Goal: Information Seeking & Learning: Learn about a topic

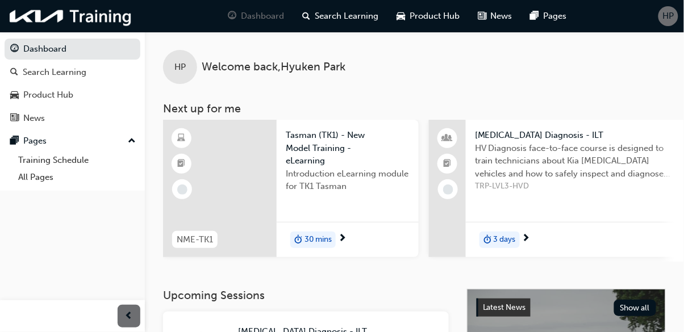
click at [55, 162] on link "Training Schedule" at bounding box center [77, 161] width 127 height 18
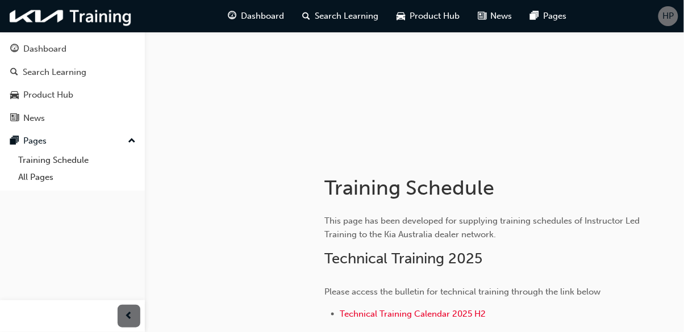
scroll to position [105, 0]
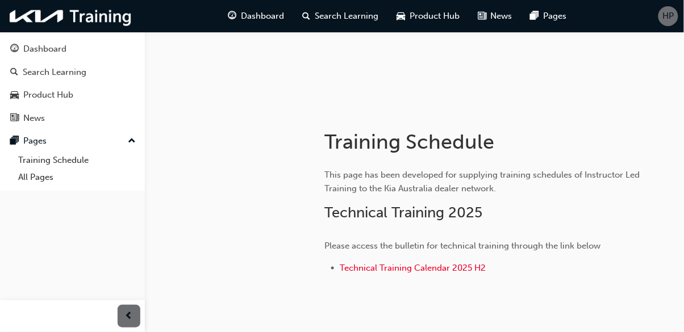
click at [29, 55] on div "Dashboard" at bounding box center [44, 49] width 43 height 13
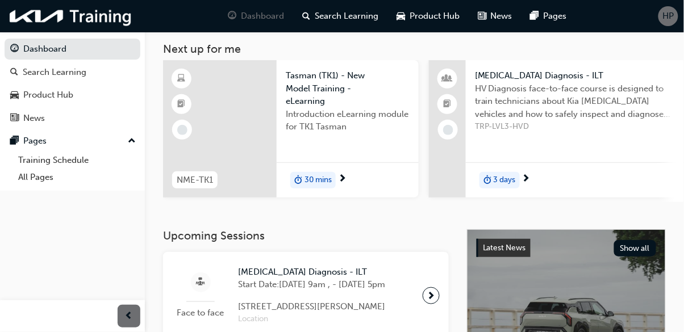
scroll to position [59, 0]
click at [427, 305] on div at bounding box center [431, 296] width 17 height 17
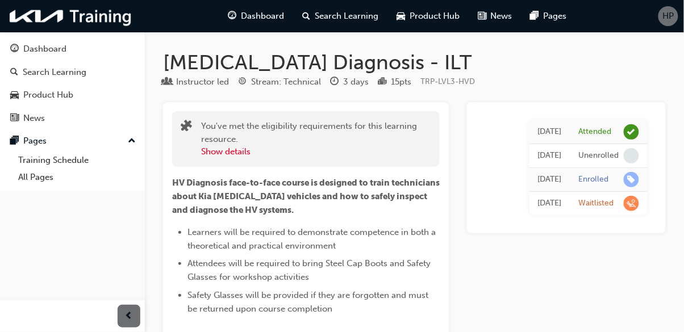
click at [261, 6] on div "Dashboard" at bounding box center [256, 16] width 74 height 23
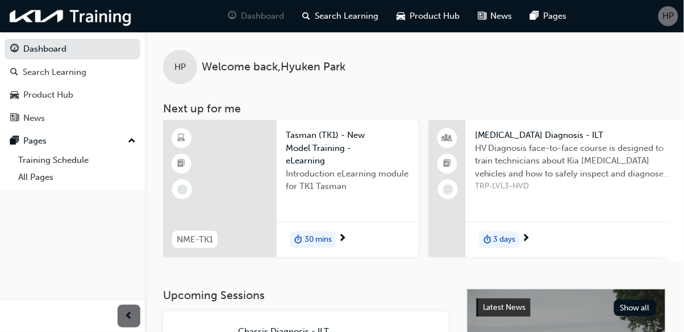
click at [556, 201] on div "[MEDICAL_DATA] Diagnosis - ILT HV Diagnosis face-to-face course is designed to …" at bounding box center [575, 188] width 219 height 137
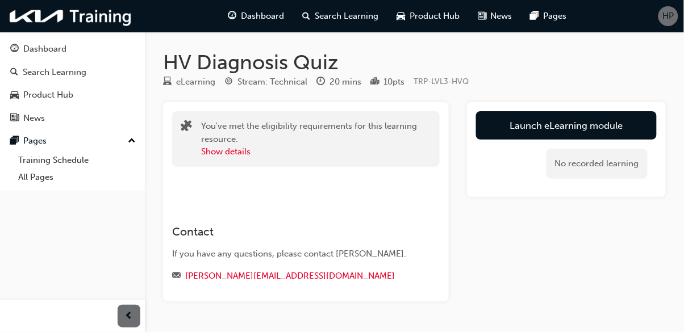
click at [551, 121] on link "Launch eLearning module" at bounding box center [566, 125] width 181 height 28
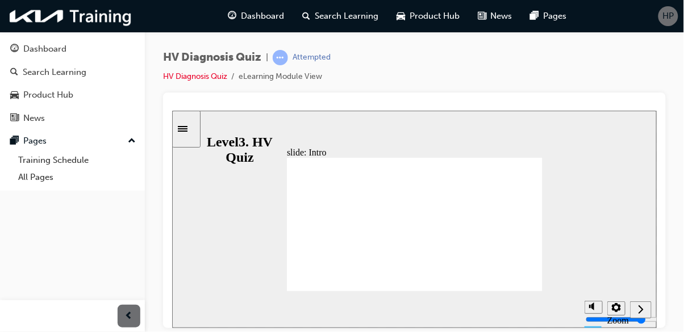
click at [635, 311] on div "Next (Ctrl+Alt+Period)" at bounding box center [640, 310] width 12 height 12
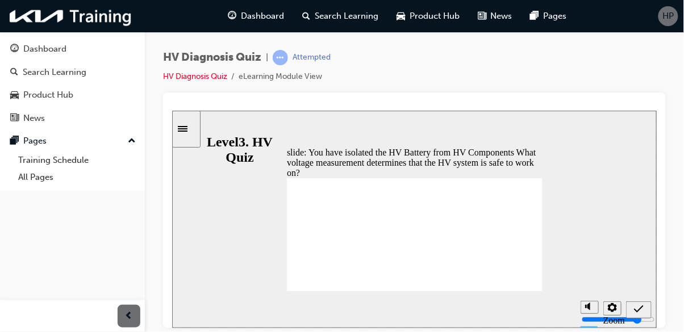
click at [616, 141] on div "slide: You have isolated the HV Battery from HV Components What voltage measure…" at bounding box center [414, 219] width 485 height 218
click at [128, 318] on span "prev-icon" at bounding box center [129, 317] width 9 height 14
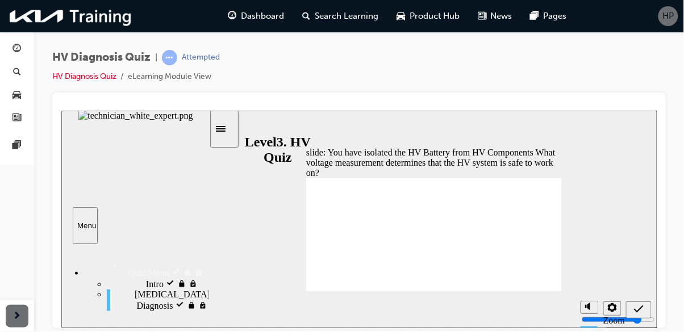
radio input "false"
radio input "true"
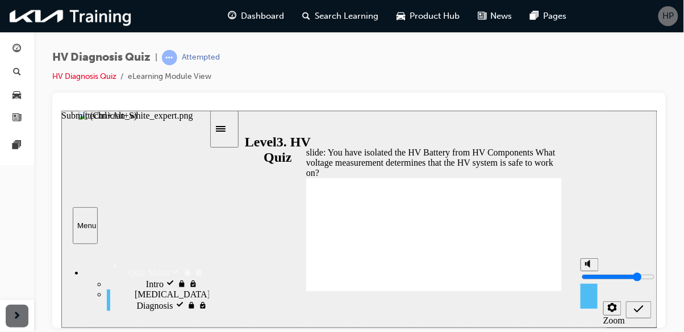
click at [636, 311] on icon "Submit (Ctrl+Alt+S)" at bounding box center [639, 308] width 10 height 7
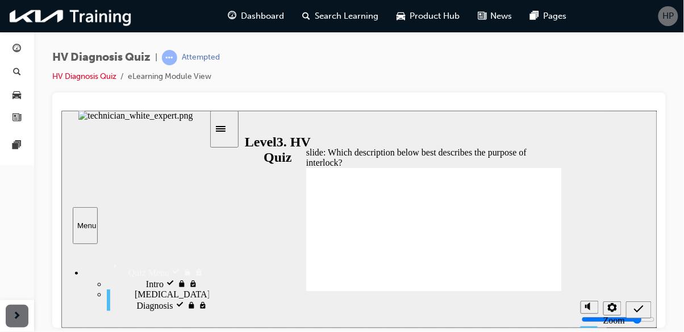
click at [615, 311] on icon "Settings" at bounding box center [611, 307] width 9 height 9
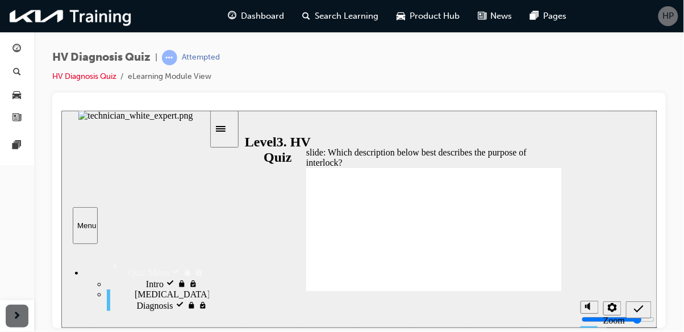
click at [634, 163] on div "slide: Which description below best describes the purpose of interlock? Which d…" at bounding box center [359, 219] width 596 height 218
radio input "false"
radio input "true"
click at [637, 311] on icon "Submit (Ctrl+Alt+S)" at bounding box center [639, 309] width 10 height 10
radio input "true"
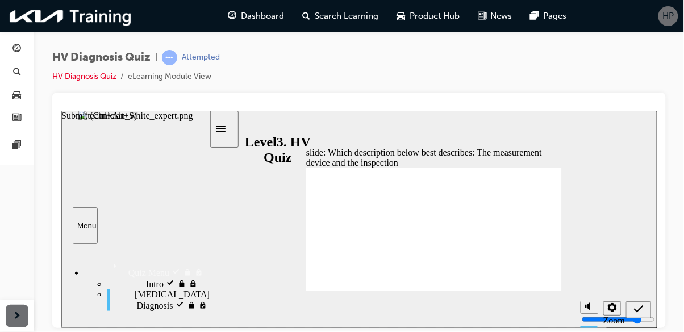
click at [636, 310] on icon "Submit (Ctrl+Alt+S)" at bounding box center [639, 309] width 10 height 10
radio input "true"
click at [636, 312] on icon "Submit (Ctrl+Alt+S)" at bounding box center [639, 309] width 10 height 10
checkbox input "true"
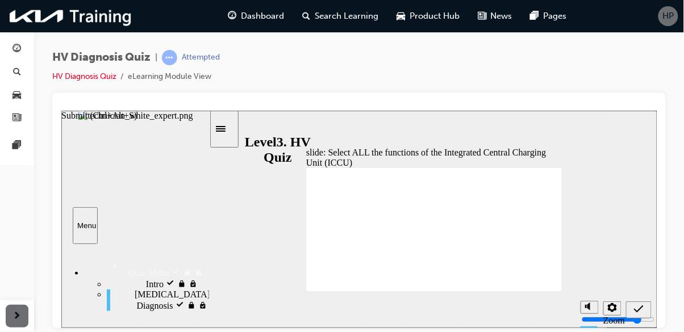
click at [639, 310] on icon "Submit (Ctrl+Alt+S)" at bounding box center [639, 309] width 10 height 10
click at [636, 310] on icon "Submit (Ctrl+Alt+S)" at bounding box center [639, 309] width 10 height 10
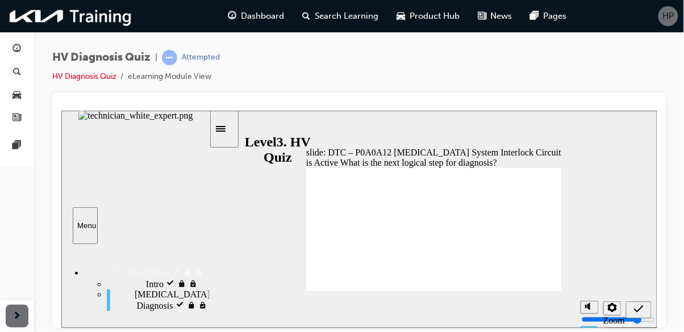
radio input "true"
click at [636, 310] on icon "Submit (Ctrl+Alt+S)" at bounding box center [639, 308] width 10 height 7
radio input "true"
click at [636, 312] on icon "Submit (Ctrl+Alt+S)" at bounding box center [639, 309] width 10 height 10
radio input "false"
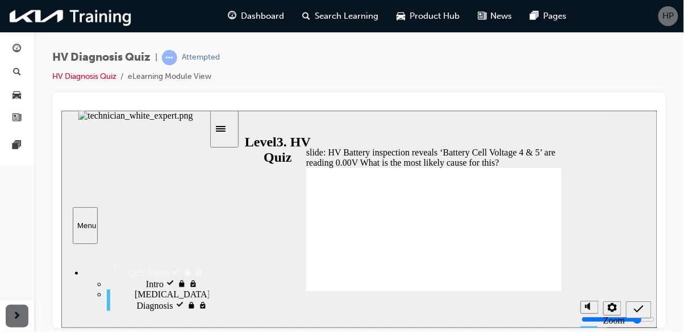
radio input "true"
click at [637, 311] on icon "Submit (Ctrl+Alt+S)" at bounding box center [639, 308] width 10 height 7
radio input "true"
click at [638, 311] on icon "Submit (Ctrl+Alt+S)" at bounding box center [639, 309] width 10 height 10
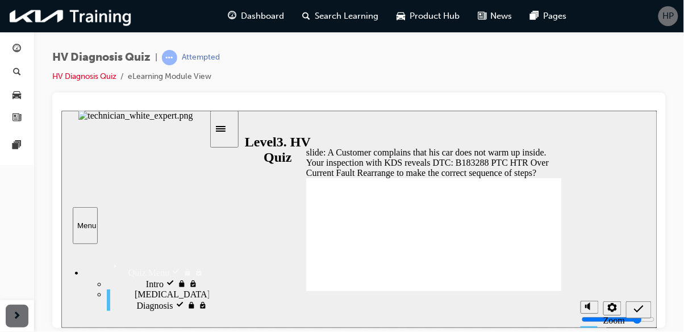
click at [626, 278] on div "slide: A Customer complains that his car does not warm up inside. Your inspecti…" at bounding box center [359, 219] width 596 height 218
click at [624, 279] on div "slide: A Customer complains that his car does not warm up inside. Your inspecti…" at bounding box center [359, 219] width 596 height 218
click at [635, 310] on icon "Submit (Ctrl+Alt+S)" at bounding box center [639, 308] width 10 height 7
click at [636, 309] on icon "Submit (Ctrl+Alt+S)" at bounding box center [639, 309] width 10 height 10
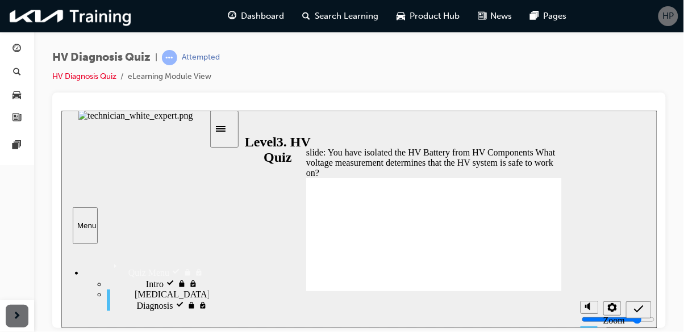
radio input "true"
click at [639, 312] on icon "Submit (Ctrl+Alt+S)" at bounding box center [639, 309] width 10 height 10
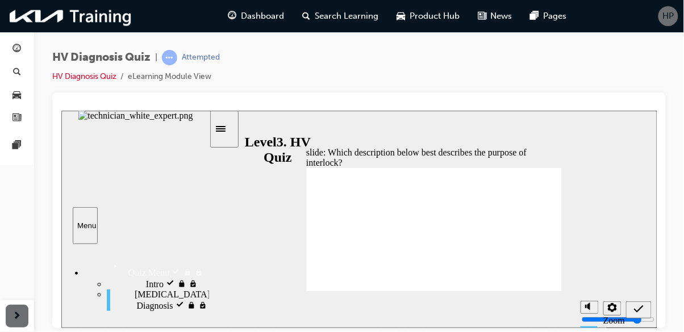
radio input "true"
click at [636, 310] on icon "Submit (Ctrl+Alt+S)" at bounding box center [639, 309] width 10 height 10
radio input "true"
click at [638, 309] on icon "Submit (Ctrl+Alt+S)" at bounding box center [639, 308] width 10 height 7
radio input "true"
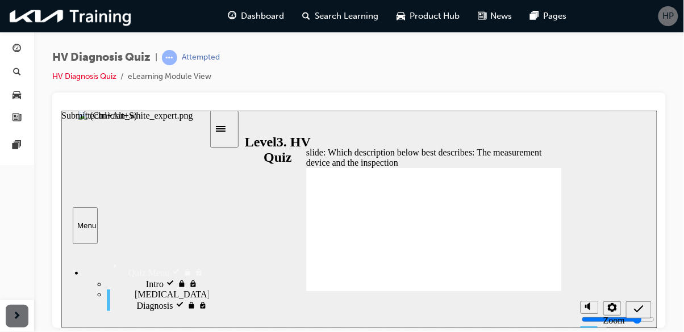
click at [636, 308] on icon "Submit (Ctrl+Alt+S)" at bounding box center [639, 309] width 10 height 10
checkbox input "true"
click at [634, 309] on icon "Submit (Ctrl+Alt+S)" at bounding box center [639, 308] width 10 height 7
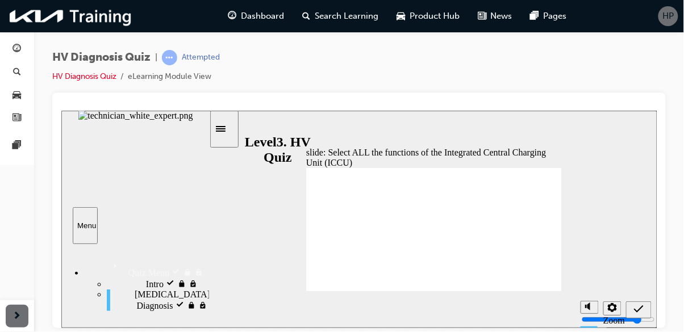
checkbox input "true"
click at [637, 310] on icon "Submit (Ctrl+Alt+S)" at bounding box center [639, 308] width 10 height 7
radio input "true"
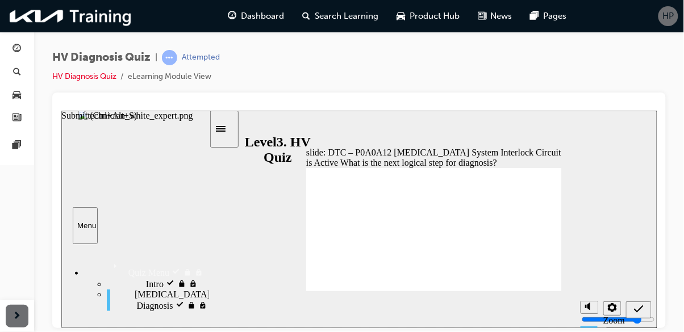
click at [637, 311] on icon "Submit (Ctrl+Alt+S)" at bounding box center [639, 309] width 10 height 10
radio input "true"
click at [636, 307] on icon "Submit (Ctrl+Alt+S)" at bounding box center [639, 309] width 10 height 10
radio input "true"
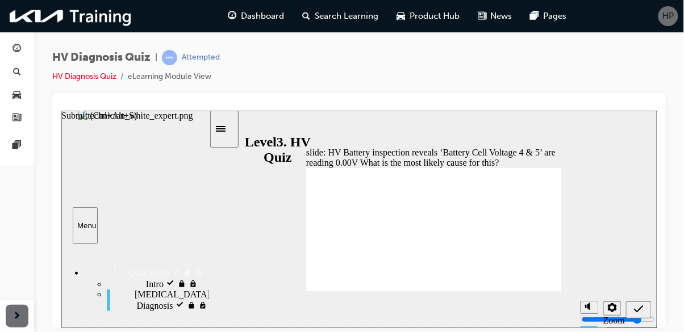
click at [637, 307] on icon "Submit (Ctrl+Alt+S)" at bounding box center [639, 309] width 10 height 10
radio input "true"
click at [636, 309] on icon "Submit (Ctrl+Alt+S)" at bounding box center [639, 309] width 10 height 10
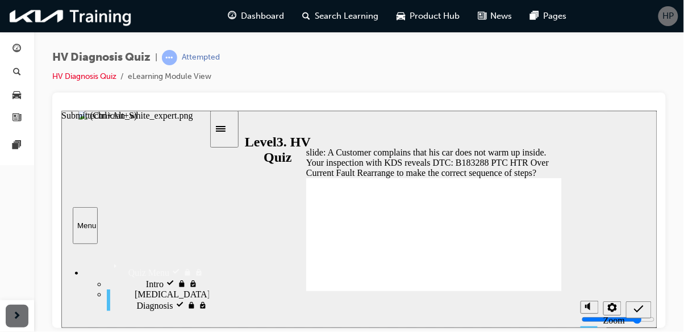
click at [635, 309] on icon "Submit (Ctrl+Alt+S)" at bounding box center [639, 309] width 10 height 10
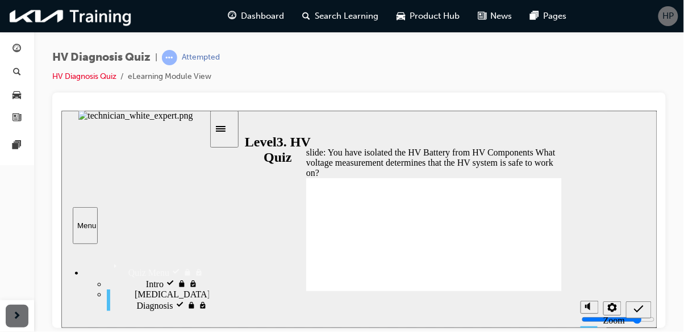
radio input "true"
click at [637, 308] on icon "Submit (Ctrl+Alt+S)" at bounding box center [639, 309] width 10 height 10
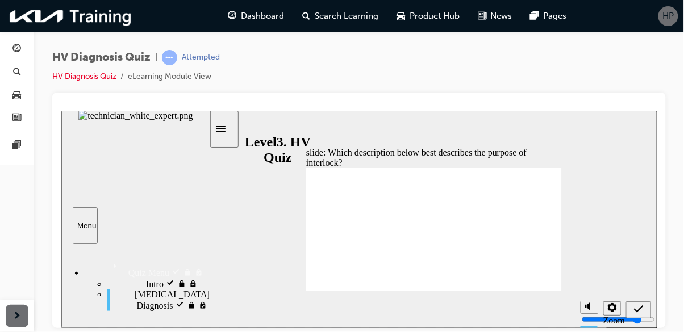
radio input "true"
click at [641, 310] on icon "Submit (Ctrl+Alt+S)" at bounding box center [639, 309] width 10 height 10
radio input "true"
click at [639, 308] on icon "Submit (Ctrl+Alt+S)" at bounding box center [639, 308] width 10 height 7
radio input "true"
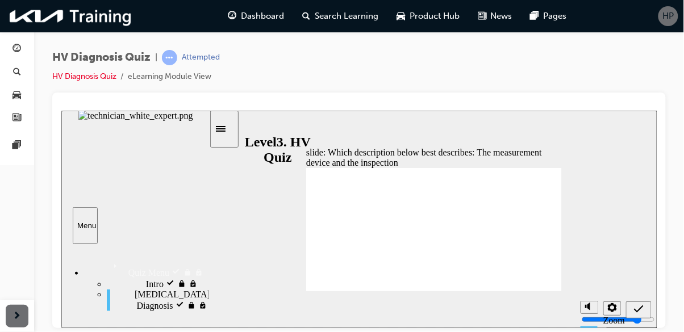
click at [636, 310] on icon "Submit (Ctrl+Alt+S)" at bounding box center [639, 308] width 10 height 7
checkbox input "false"
checkbox input "true"
click at [637, 310] on icon "Submit (Ctrl+Alt+S)" at bounding box center [639, 309] width 10 height 10
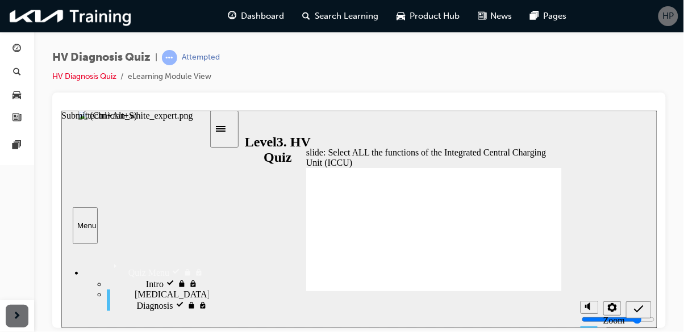
click at [636, 312] on icon "Submit (Ctrl+Alt+S)" at bounding box center [639, 309] width 10 height 10
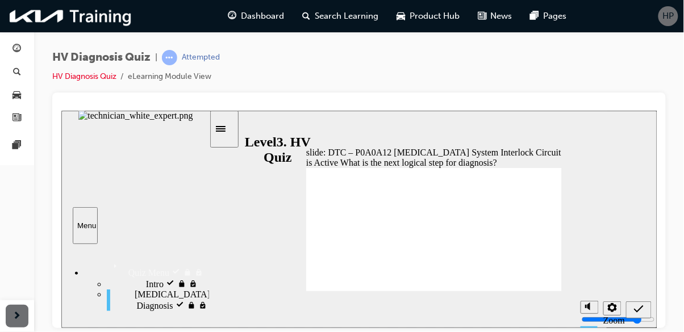
radio input "true"
click at [637, 311] on icon "Submit (Ctrl+Alt+S)" at bounding box center [639, 308] width 10 height 7
radio input "false"
radio input "true"
click at [635, 312] on icon "Submit (Ctrl+Alt+S)" at bounding box center [639, 309] width 10 height 10
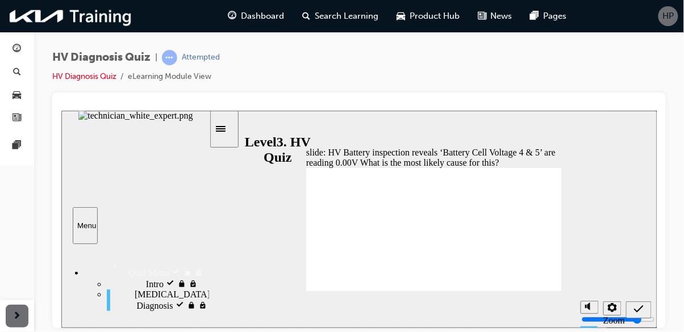
radio input "true"
click at [636, 312] on icon "Submit (Ctrl+Alt+S)" at bounding box center [639, 309] width 10 height 10
radio input "true"
click at [634, 311] on icon "Submit (Ctrl+Alt+S)" at bounding box center [639, 309] width 10 height 10
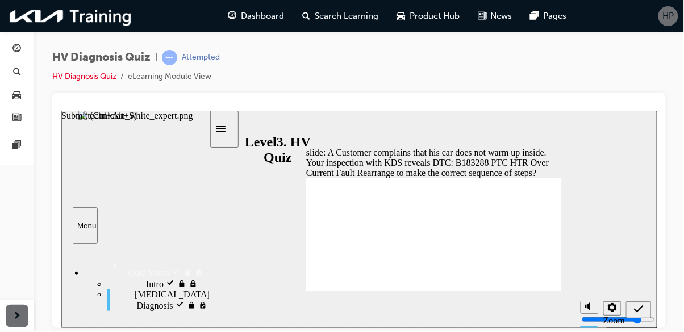
click at [637, 309] on icon "Submit (Ctrl+Alt+S)" at bounding box center [639, 309] width 10 height 10
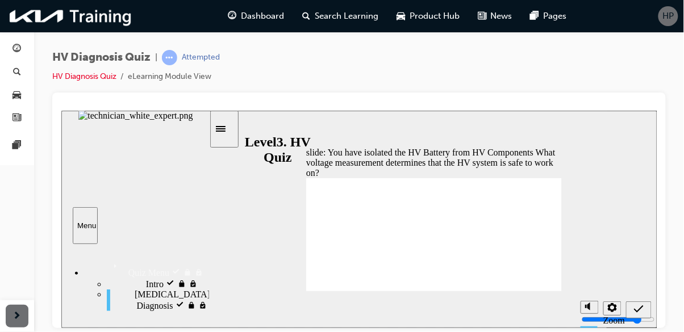
radio input "false"
radio input "true"
click at [636, 311] on icon "Submit (Ctrl+Alt+S)" at bounding box center [639, 308] width 10 height 7
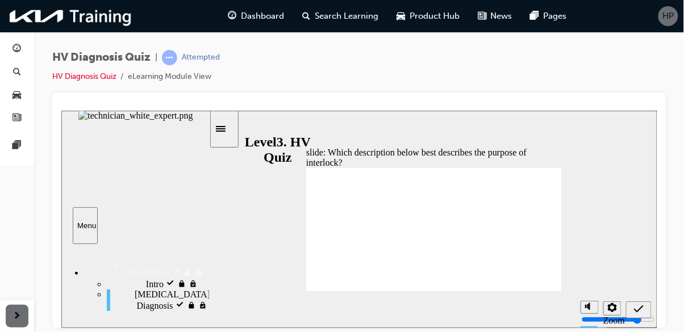
radio input "true"
click at [636, 310] on icon "Submit (Ctrl+Alt+S)" at bounding box center [639, 309] width 10 height 10
radio input "true"
click at [636, 311] on icon "Submit (Ctrl+Alt+S)" at bounding box center [639, 308] width 10 height 7
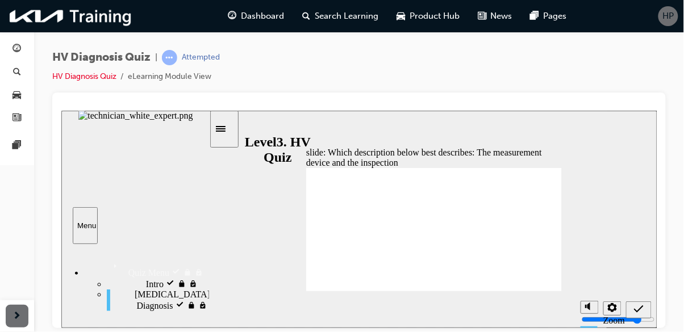
radio input "true"
click at [635, 312] on icon "Submit (Ctrl+Alt+S)" at bounding box center [639, 309] width 10 height 10
checkbox input "false"
checkbox input "true"
click at [634, 309] on icon "Submit (Ctrl+Alt+S)" at bounding box center [639, 308] width 10 height 7
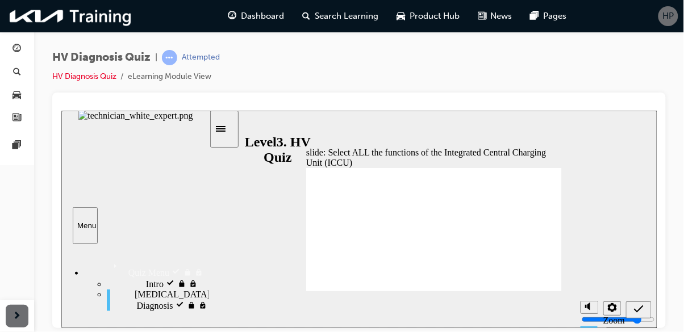
checkbox input "true"
click at [636, 310] on icon "Submit (Ctrl+Alt+S)" at bounding box center [639, 308] width 10 height 7
radio input "true"
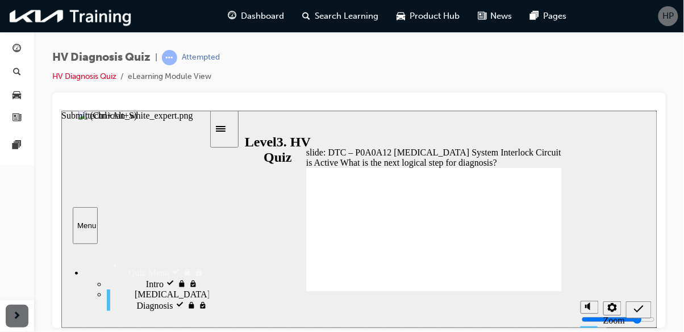
click at [636, 311] on icon "Submit (Ctrl+Alt+S)" at bounding box center [639, 308] width 10 height 7
radio input "true"
click at [634, 312] on icon "Submit (Ctrl+Alt+S)" at bounding box center [639, 309] width 10 height 10
radio input "true"
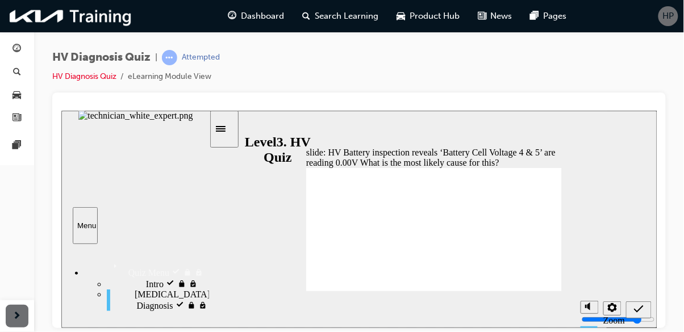
radio input "true"
click at [636, 310] on icon "Submit (Ctrl+Alt+S)" at bounding box center [639, 309] width 10 height 10
radio input "true"
click at [637, 312] on icon "Submit (Ctrl+Alt+S)" at bounding box center [639, 309] width 10 height 10
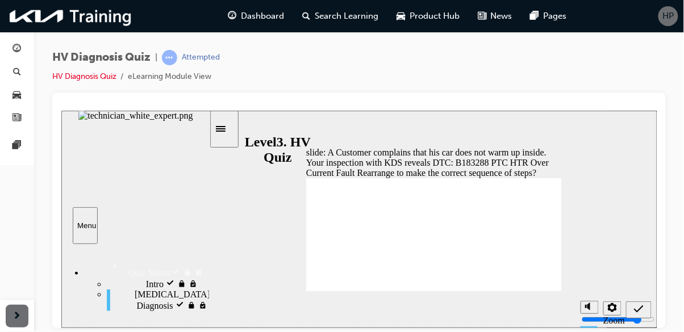
click at [650, 298] on nav "slide navigation" at bounding box center [639, 309] width 26 height 37
click at [639, 309] on icon "Submit (Ctrl+Alt+S)" at bounding box center [639, 308] width 10 height 7
click at [639, 310] on icon "Submit (Ctrl+Alt+S)" at bounding box center [639, 309] width 10 height 10
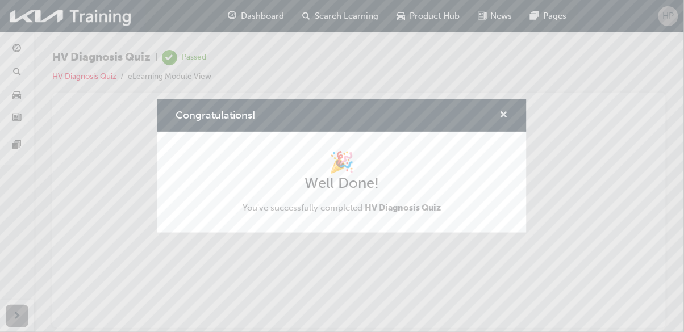
click at [507, 117] on span "cross-icon" at bounding box center [504, 116] width 9 height 10
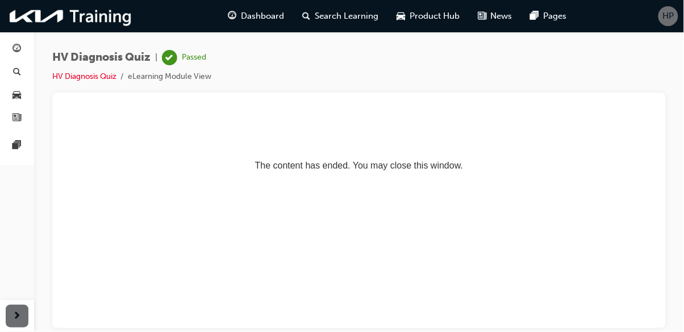
click at [656, 27] on div "Dashboard Search Learning Product Hub News Pages HP" at bounding box center [342, 16] width 684 height 32
click at [665, 22] on span "HP" at bounding box center [668, 16] width 11 height 13
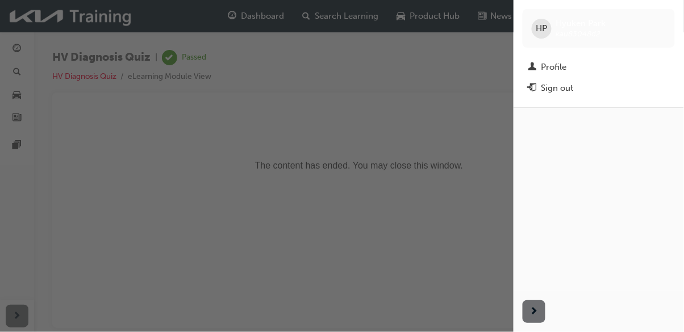
click at [553, 87] on div "Sign out" at bounding box center [557, 88] width 32 height 13
